Goal: Check status: Check status

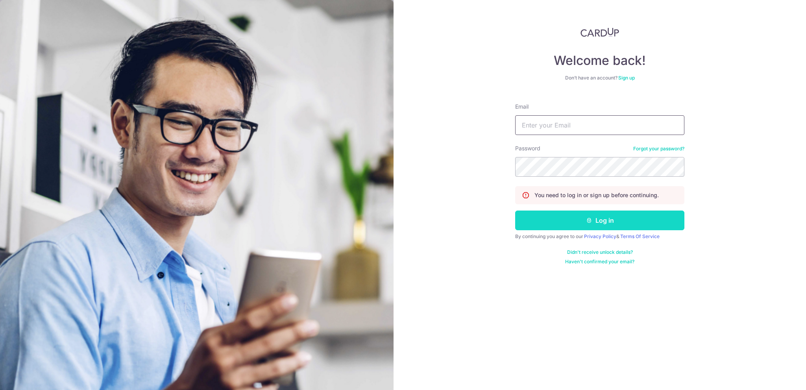
type input "[EMAIL_ADDRESS][PERSON_NAME][PERSON_NAME][DOMAIN_NAME]"
click at [568, 214] on button "Log in" at bounding box center [599, 220] width 169 height 20
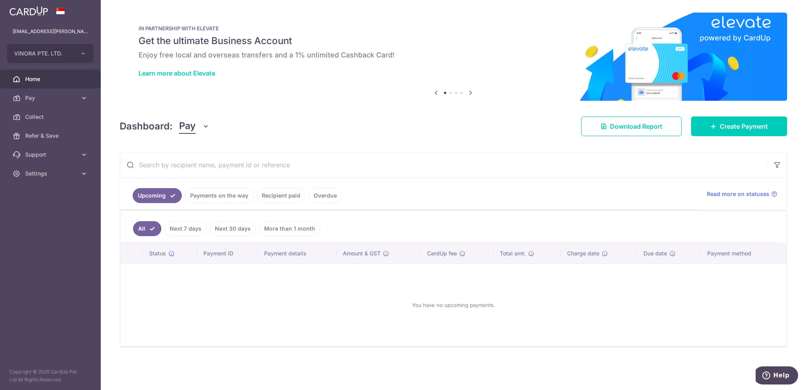
click at [216, 193] on link "Payments on the way" at bounding box center [219, 195] width 68 height 15
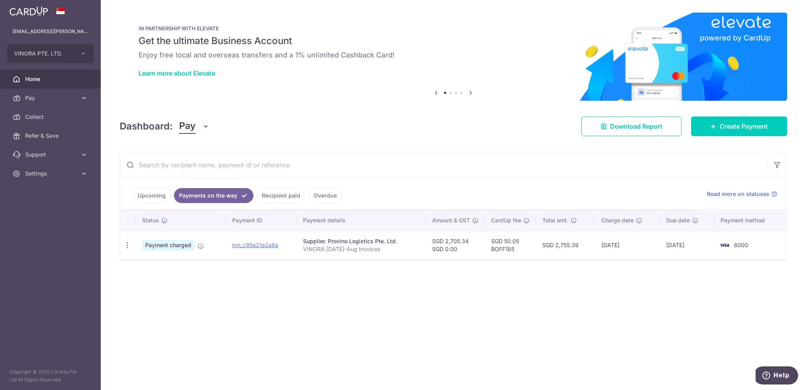
click at [273, 193] on div at bounding box center [406, 197] width 813 height 394
click at [270, 194] on link "Recipient paid" at bounding box center [280, 195] width 49 height 15
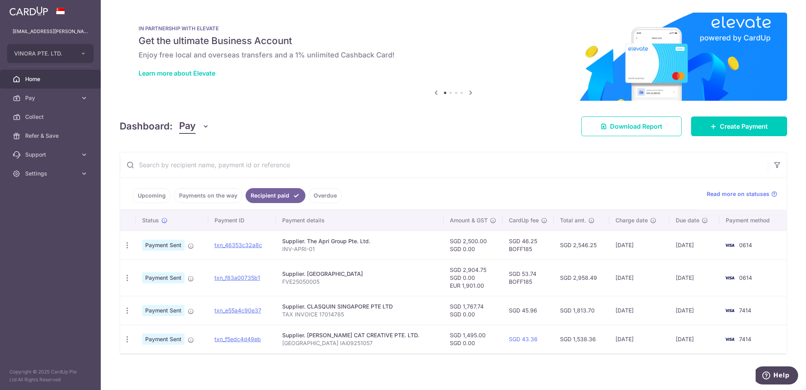
drag, startPoint x: 188, startPoint y: 275, endPoint x: 188, endPoint y: 281, distance: 5.9
click at [188, 281] on td "Payment Sent" at bounding box center [172, 277] width 72 height 37
click at [227, 275] on link "txn_f83a00735b1" at bounding box center [237, 277] width 46 height 7
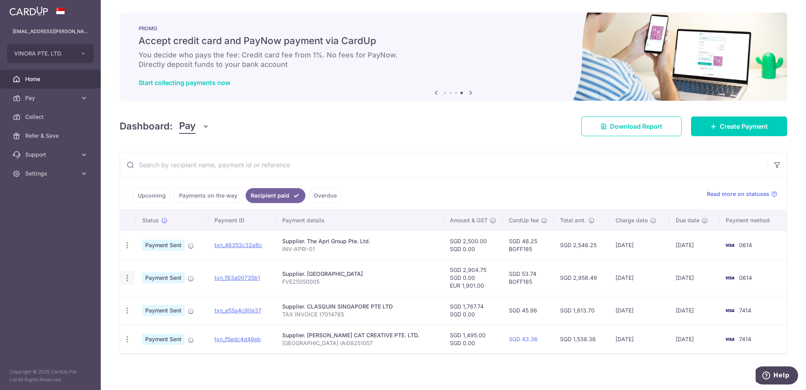
click at [124, 279] on icon "button" at bounding box center [127, 278] width 8 height 8
click at [146, 299] on span "PDF Receipt" at bounding box center [168, 299] width 53 height 8
